Goal: Task Accomplishment & Management: Manage account settings

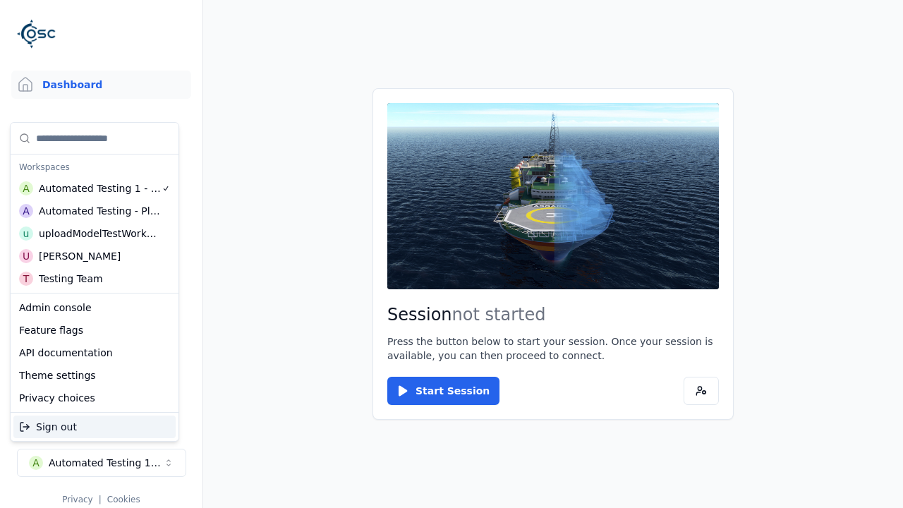
click at [95, 211] on div "Automated Testing - Playwright" at bounding box center [100, 211] width 122 height 14
click at [452, 254] on html "Support Dashboard Assets 3D Models Scenes Datasets Recordings Support Documenta…" at bounding box center [451, 254] width 903 height 508
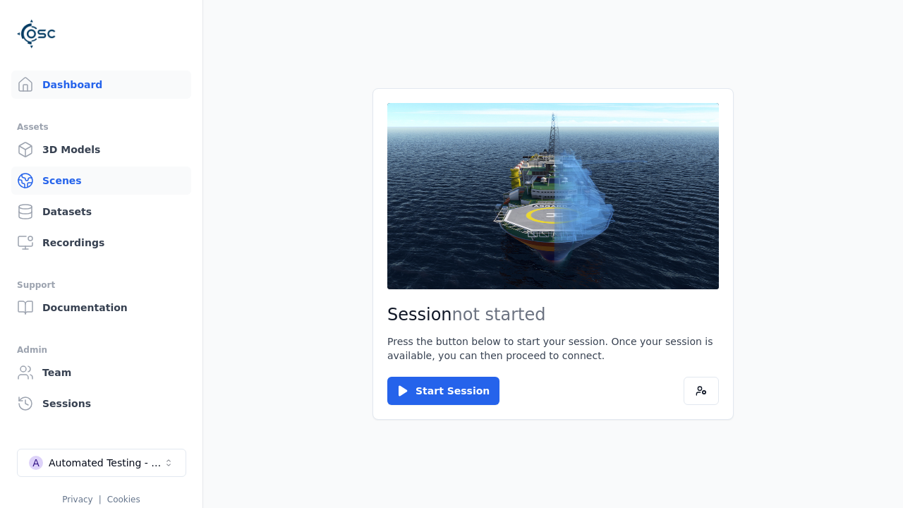
click at [101, 181] on link "Scenes" at bounding box center [101, 181] width 180 height 28
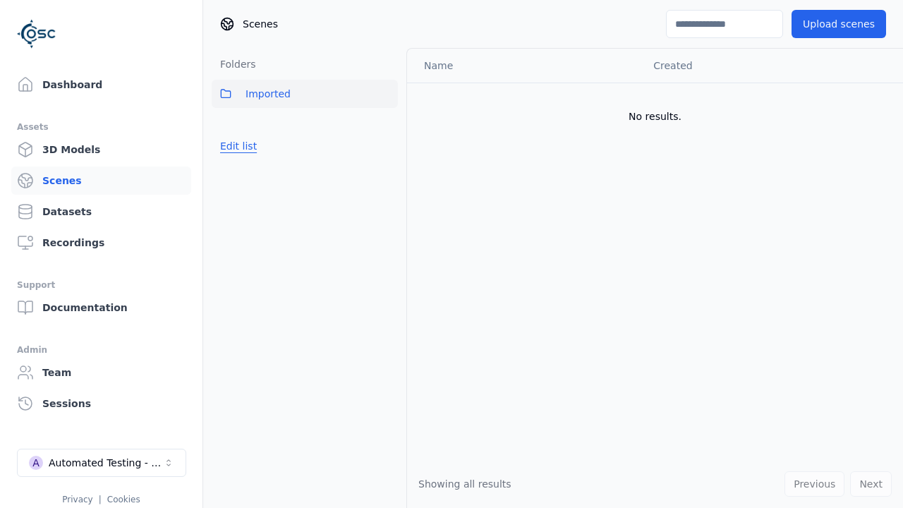
click at [236, 146] on button "Edit list" at bounding box center [239, 145] width 54 height 25
click at [248, 146] on link "Create folder" at bounding box center [252, 146] width 65 height 14
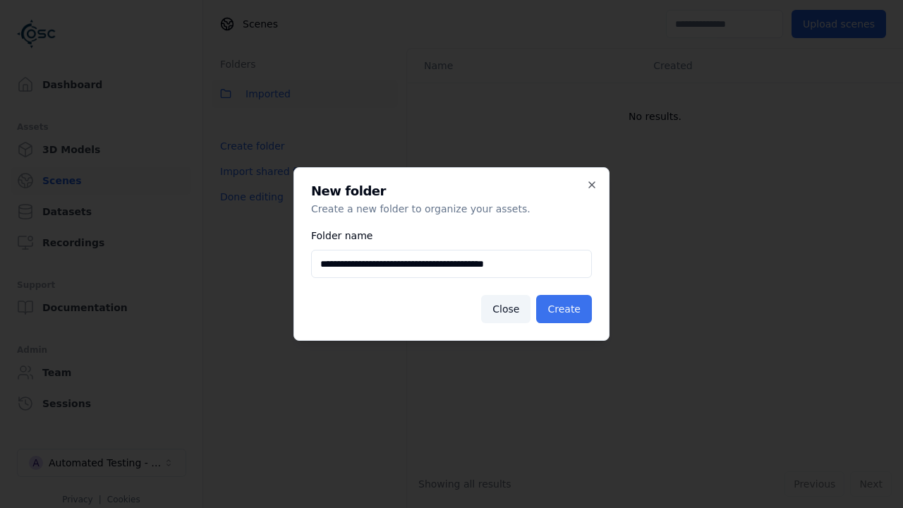
click at [566, 309] on button "Create" at bounding box center [564, 309] width 56 height 28
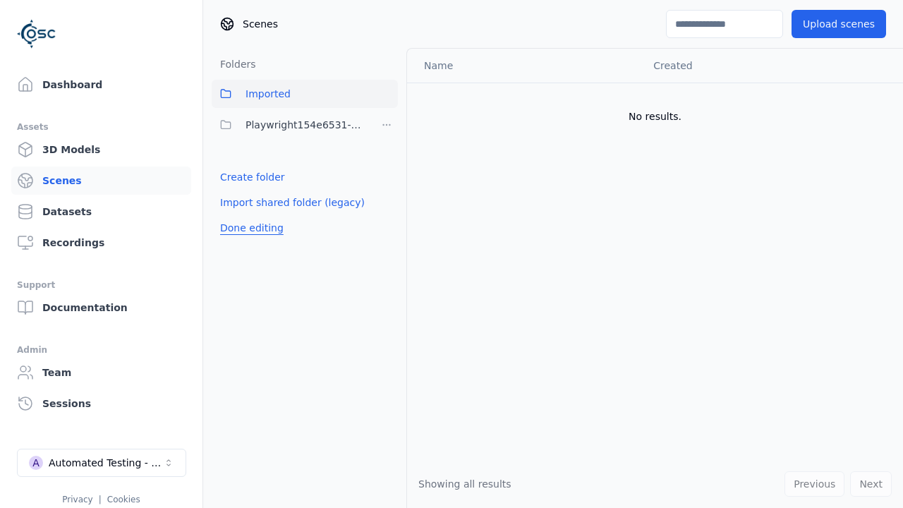
click at [248, 228] on button "Done editing" at bounding box center [252, 227] width 80 height 25
click at [236, 177] on button "Edit list" at bounding box center [239, 176] width 54 height 25
click at [387, 125] on html "Support Dashboard Assets 3D Models Scenes Datasets Recordings Support Documenta…" at bounding box center [451, 254] width 903 height 508
click at [386, 199] on div "Rename" at bounding box center [391, 199] width 95 height 23
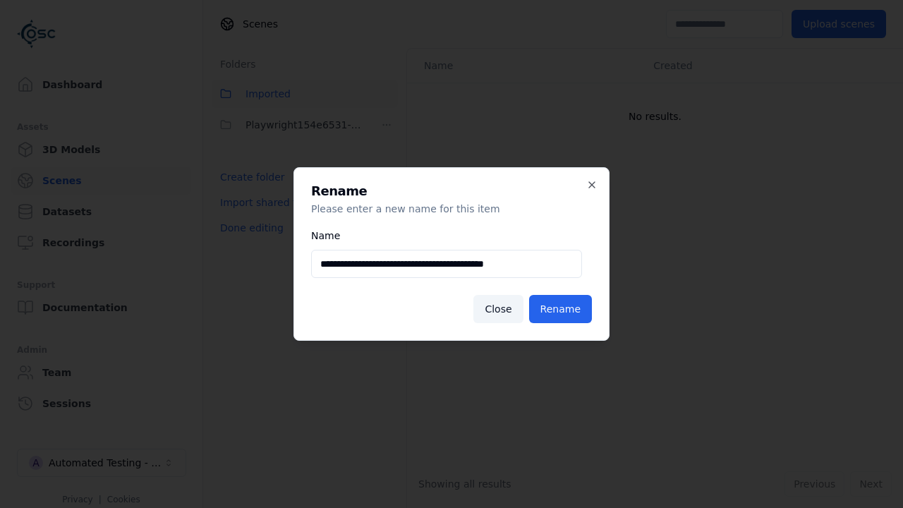
click at [447, 264] on input "**********" at bounding box center [446, 264] width 271 height 28
type input "**********"
click at [562, 309] on button "Rename" at bounding box center [560, 309] width 63 height 28
